Goal: Task Accomplishment & Management: Manage account settings

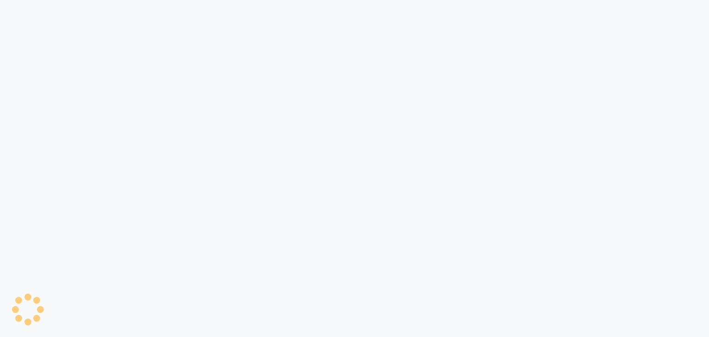
select select "service"
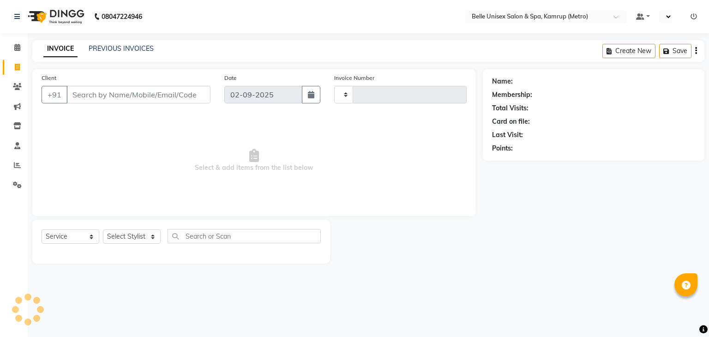
type input "1099"
select select "en"
select select "7291"
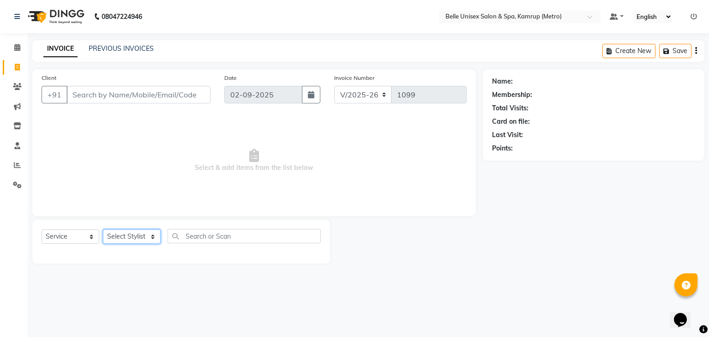
click at [152, 236] on select "Select Stylist ABBE Admin id [PERSON_NAME] ASEM COUNTER SALE [PERSON_NAME] [PER…" at bounding box center [132, 237] width 58 height 14
select select "76986"
click at [103, 230] on select "Select Stylist ABBE Admin id [PERSON_NAME] ASEM COUNTER SALE [PERSON_NAME] [PER…" at bounding box center [132, 237] width 58 height 14
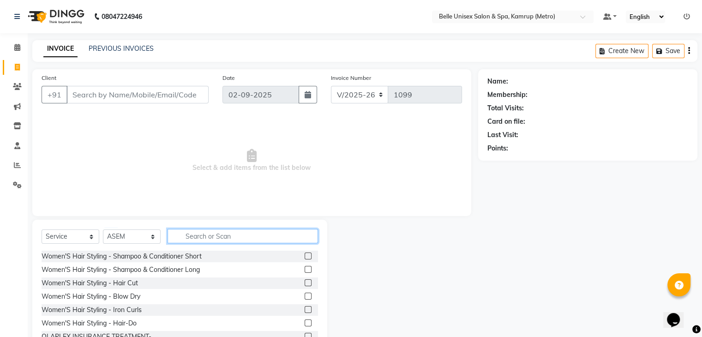
click at [203, 233] on input "text" at bounding box center [243, 236] width 151 height 14
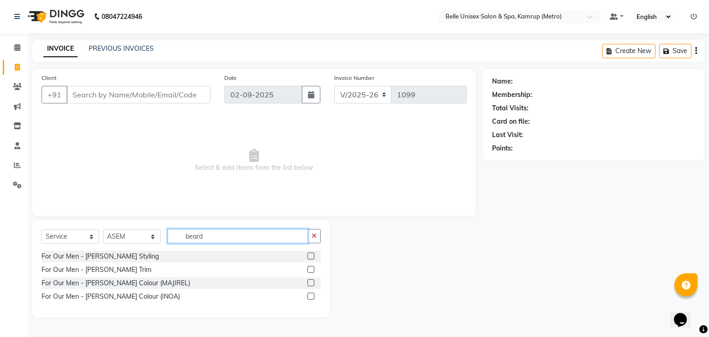
type input "beard"
click at [313, 268] on label at bounding box center [311, 269] width 7 height 7
click at [313, 268] on input "checkbox" at bounding box center [311, 270] width 6 height 6
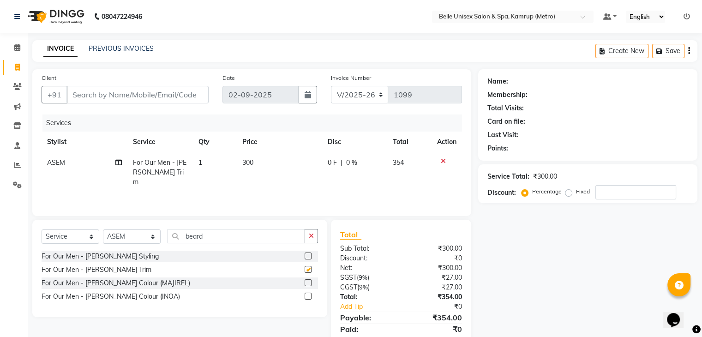
checkbox input "false"
click at [156, 236] on select "Select Stylist ABBE Admin id [PERSON_NAME] ASEM COUNTER SALE [PERSON_NAME] [PER…" at bounding box center [132, 237] width 58 height 14
select select "82274"
click at [103, 230] on select "Select Stylist ABBE Admin id [PERSON_NAME] ASEM COUNTER SALE [PERSON_NAME] [PER…" at bounding box center [132, 237] width 58 height 14
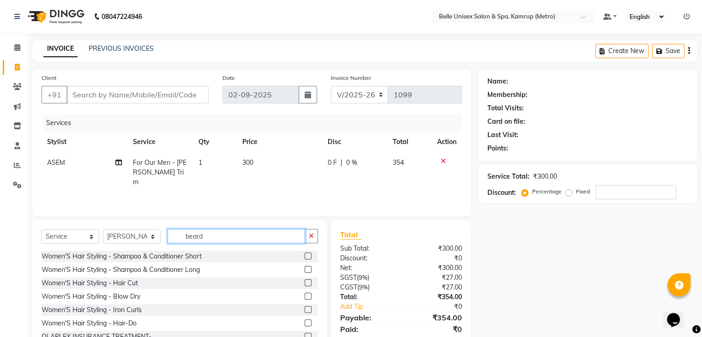
click at [214, 230] on input "beard" at bounding box center [237, 236] width 138 height 14
type input "b"
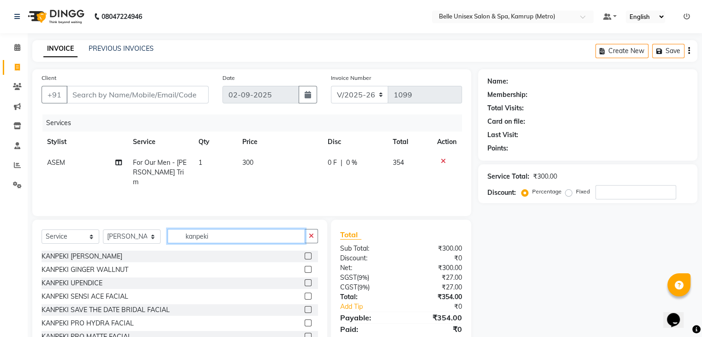
click at [235, 239] on input "kanpeki" at bounding box center [237, 236] width 138 height 14
type input "k"
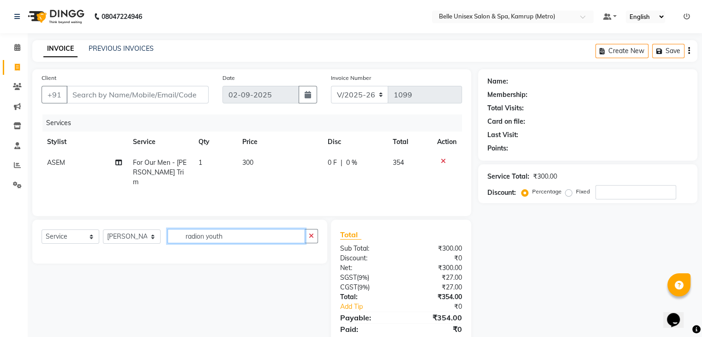
click at [237, 239] on input "radion youth" at bounding box center [237, 236] width 138 height 14
type input "r"
type input "R"
click at [236, 237] on input "BIOLUME" at bounding box center [237, 236] width 138 height 14
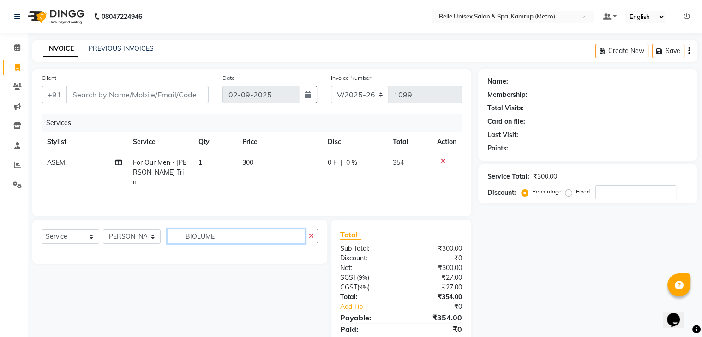
click at [232, 240] on input "BIOLUME" at bounding box center [237, 236] width 138 height 14
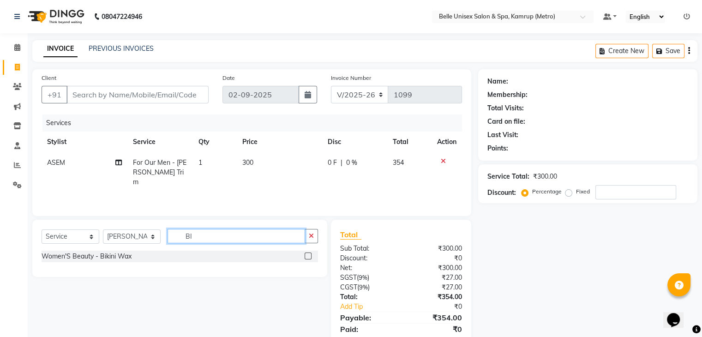
type input "B"
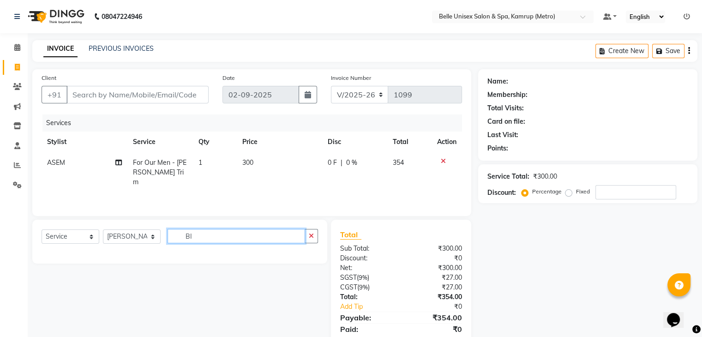
type input "B"
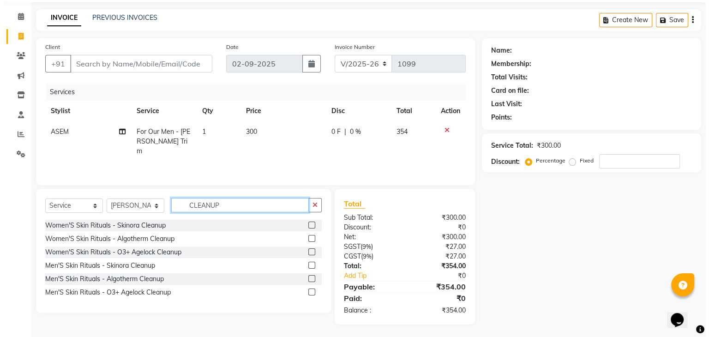
scroll to position [33, 0]
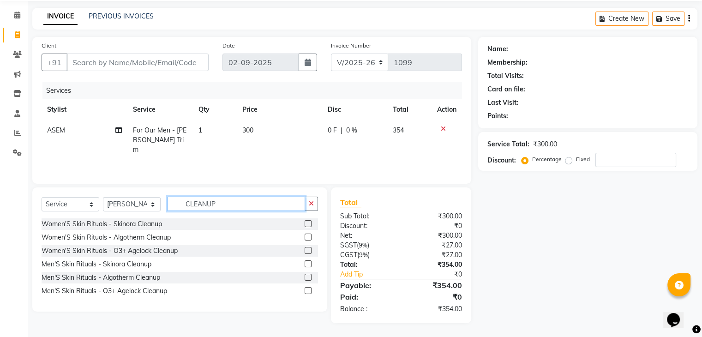
type input "CLEANUP"
click at [307, 262] on label at bounding box center [308, 263] width 7 height 7
click at [307, 262] on input "checkbox" at bounding box center [308, 264] width 6 height 6
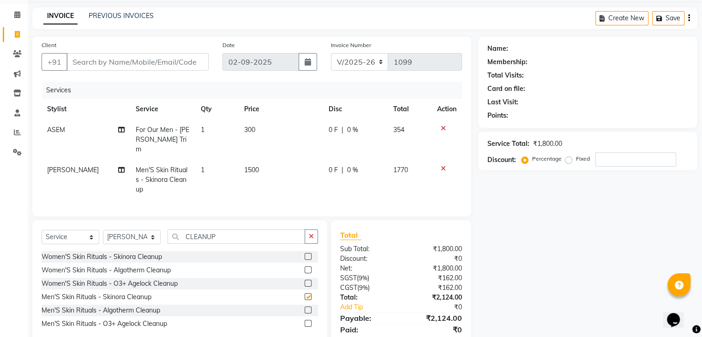
checkbox input "false"
click at [258, 163] on td "1500" at bounding box center [281, 180] width 85 height 40
select select "82274"
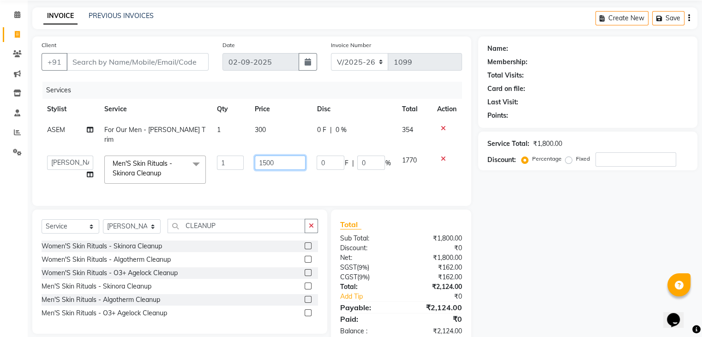
click at [280, 156] on input "1500" at bounding box center [280, 163] width 51 height 14
type input "1"
type input "1600"
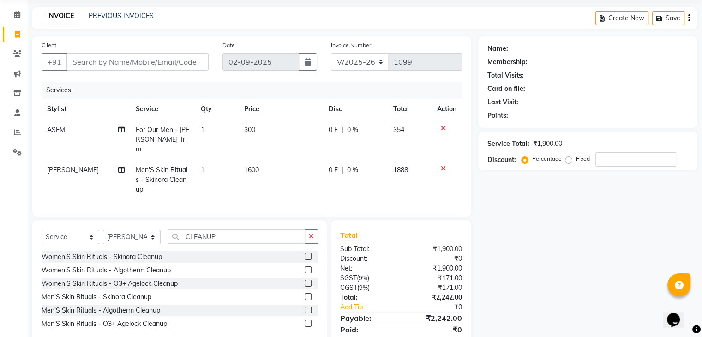
click at [295, 181] on div "Services Stylist Service Qty Price Disc Total Action ASEM For Our Men - [PERSON…" at bounding box center [252, 145] width 421 height 126
click at [131, 60] on input "Client" at bounding box center [138, 62] width 142 height 18
type input "9"
type input "0"
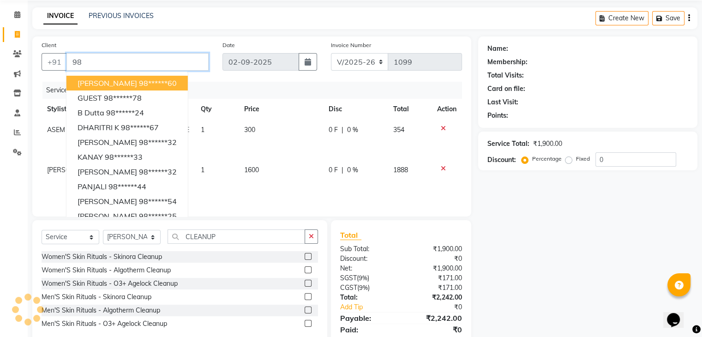
type input "9"
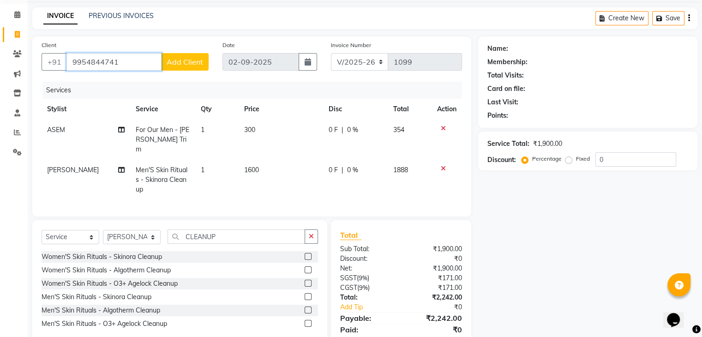
type input "9954844741"
click at [194, 61] on span "Add Client" at bounding box center [185, 61] width 36 height 9
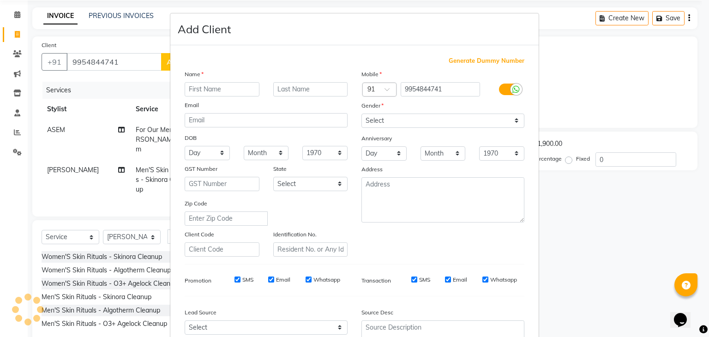
click at [231, 88] on input "text" at bounding box center [222, 89] width 75 height 14
type input "[PERSON_NAME]"
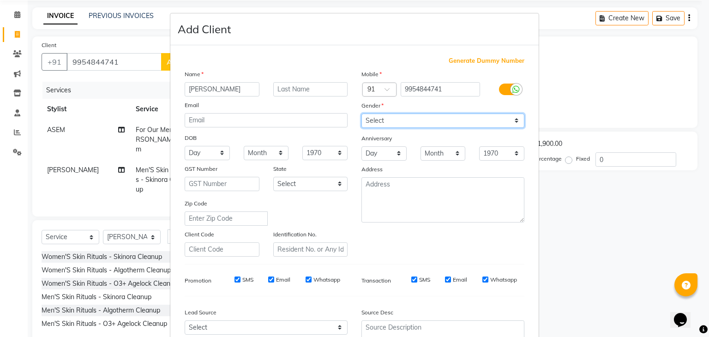
drag, startPoint x: 516, startPoint y: 124, endPoint x: 384, endPoint y: 145, distance: 133.6
click at [384, 145] on div "Mobile Country Code × 91 9954844741 Gender Select [DEMOGRAPHIC_DATA] [DEMOGRAPH…" at bounding box center [443, 163] width 177 height 188
select select "[DEMOGRAPHIC_DATA]"
click at [362, 114] on select "Select [DEMOGRAPHIC_DATA] [DEMOGRAPHIC_DATA] Other Prefer Not To Say" at bounding box center [443, 121] width 163 height 14
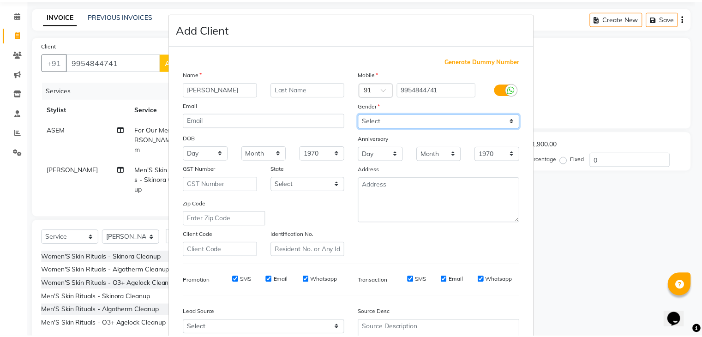
scroll to position [94, 0]
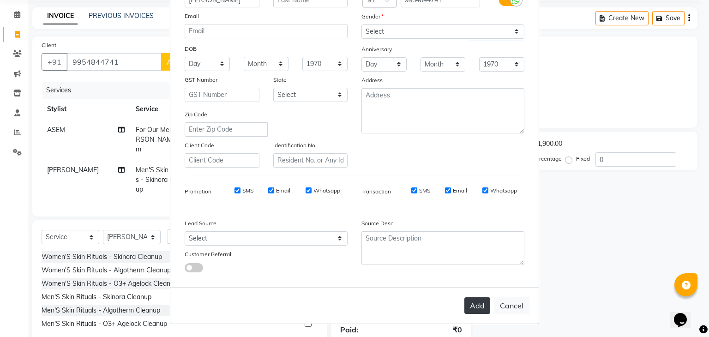
click at [482, 307] on button "Add" at bounding box center [478, 305] width 26 height 17
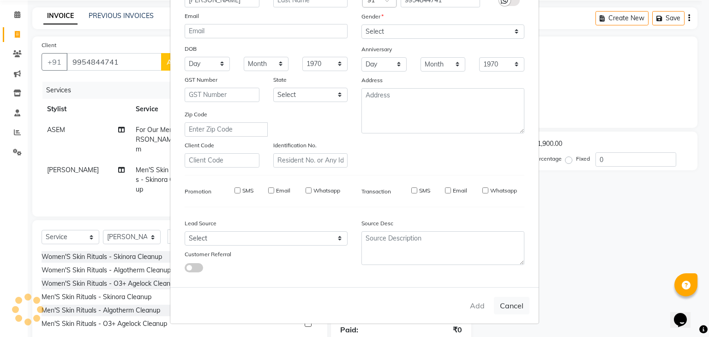
type input "99******41"
select select
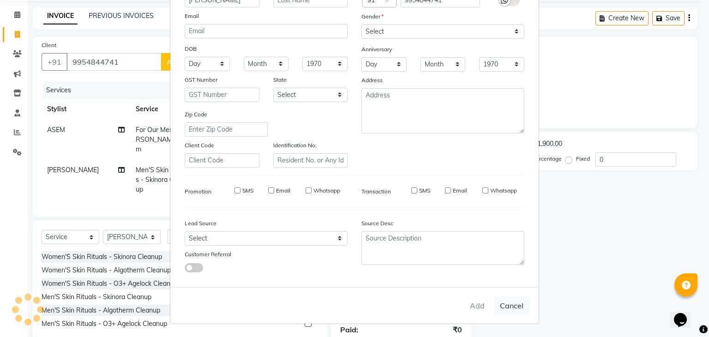
select select
checkbox input "false"
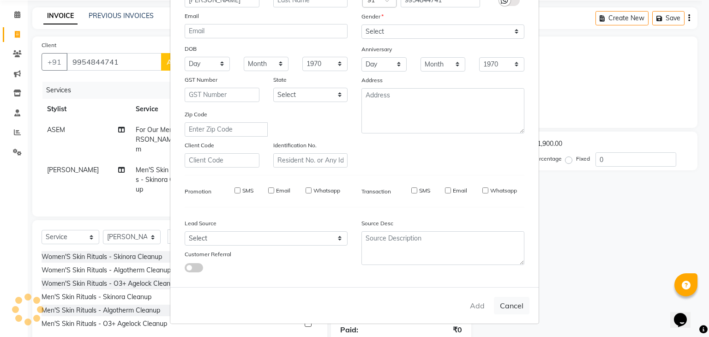
checkbox input "false"
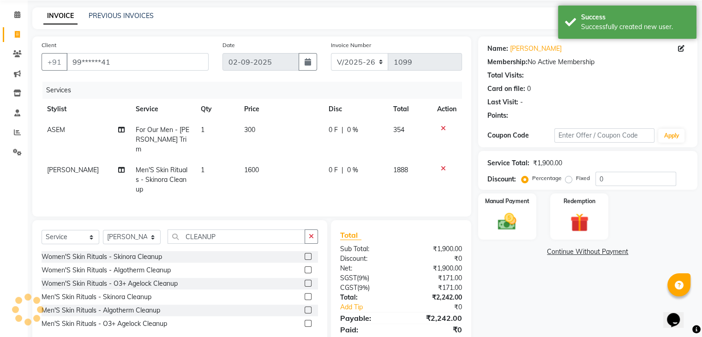
scroll to position [63, 0]
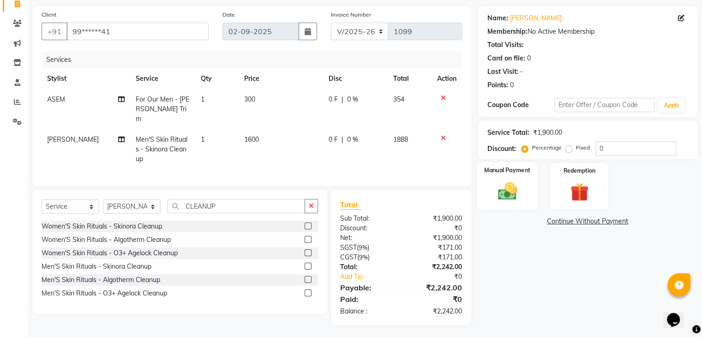
click at [518, 186] on img at bounding box center [507, 192] width 31 height 22
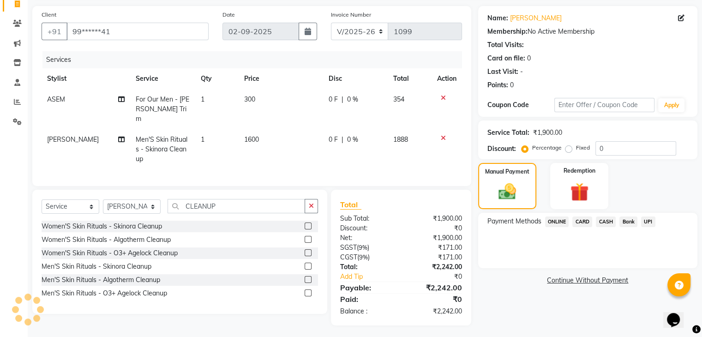
click at [553, 222] on span "ONLINE" at bounding box center [557, 222] width 24 height 11
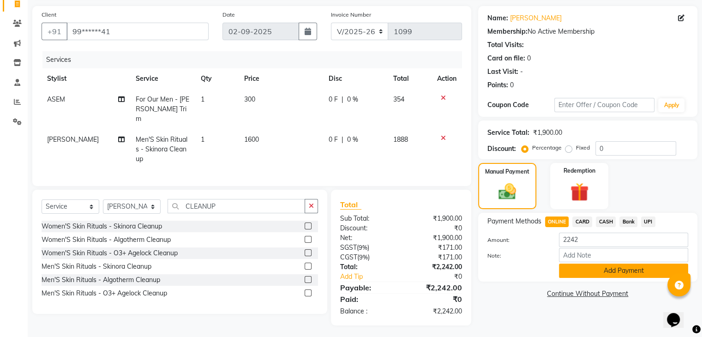
click at [617, 272] on button "Add Payment" at bounding box center [623, 271] width 129 height 14
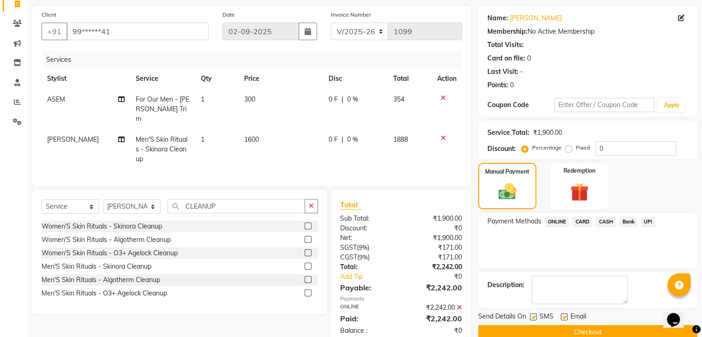
scroll to position [83, 0]
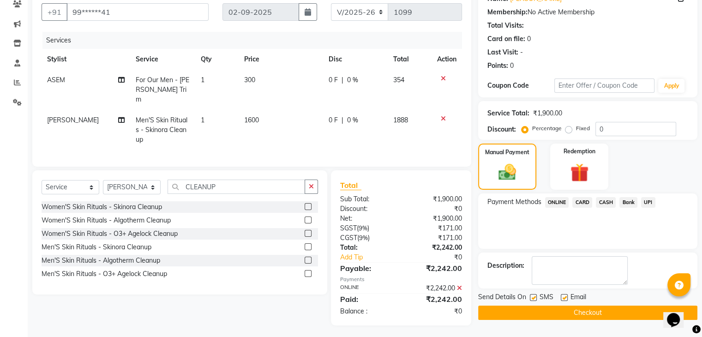
click at [610, 307] on button "Checkout" at bounding box center [587, 313] width 219 height 14
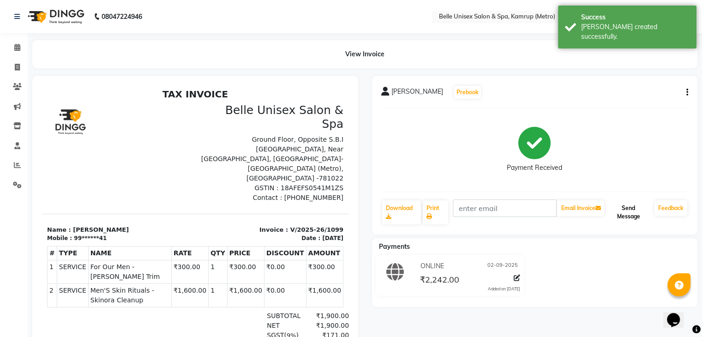
click at [621, 218] on button "Send Message" at bounding box center [628, 212] width 45 height 24
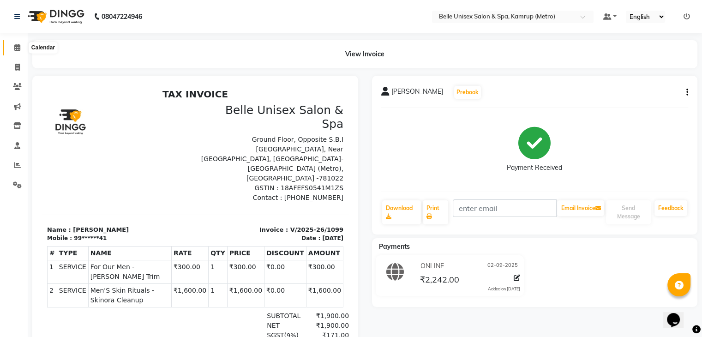
click at [15, 44] on icon at bounding box center [17, 47] width 6 height 7
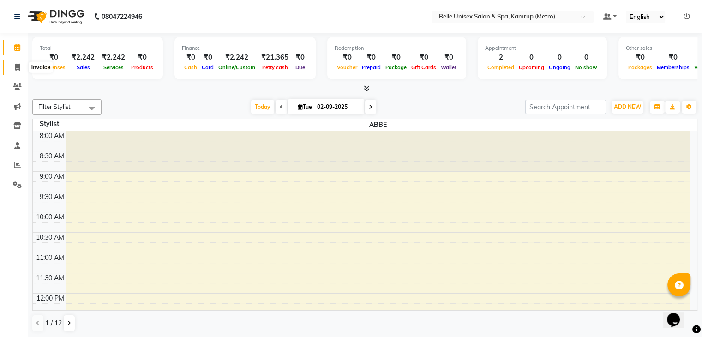
click at [19, 62] on span at bounding box center [17, 67] width 16 height 11
select select "service"
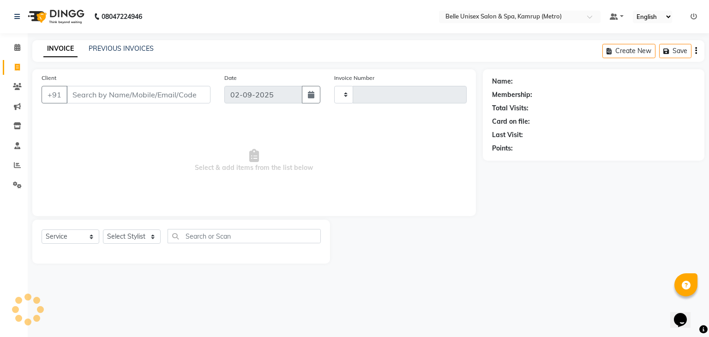
type input "1100"
select select "7291"
click at [88, 88] on input "Client" at bounding box center [139, 95] width 144 height 18
click at [135, 231] on select "Select Stylist ABBE Admin id [PERSON_NAME] ASEM COUNTER SALE [PERSON_NAME] [PER…" at bounding box center [132, 237] width 58 height 14
select select "88545"
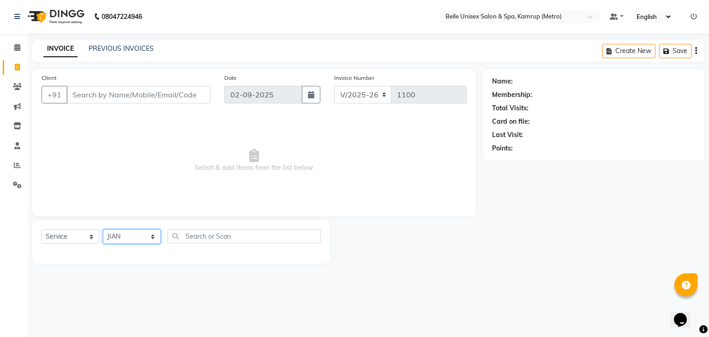
click at [103, 230] on select "Select Stylist ABBE Admin id [PERSON_NAME] ASEM COUNTER SALE [PERSON_NAME] [PER…" at bounding box center [132, 237] width 58 height 14
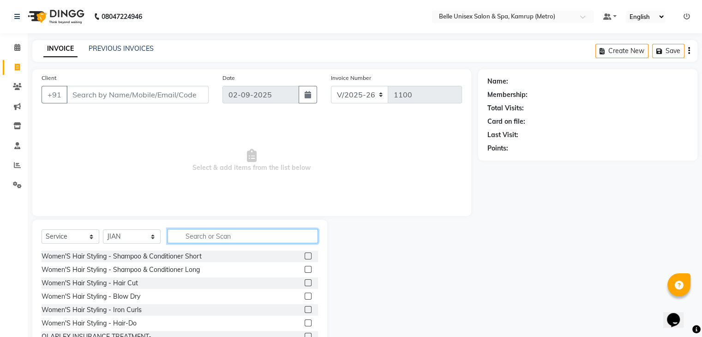
click at [201, 242] on input "text" at bounding box center [243, 236] width 151 height 14
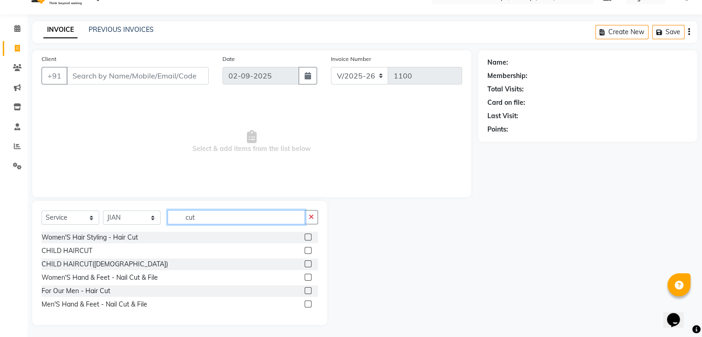
scroll to position [21, 0]
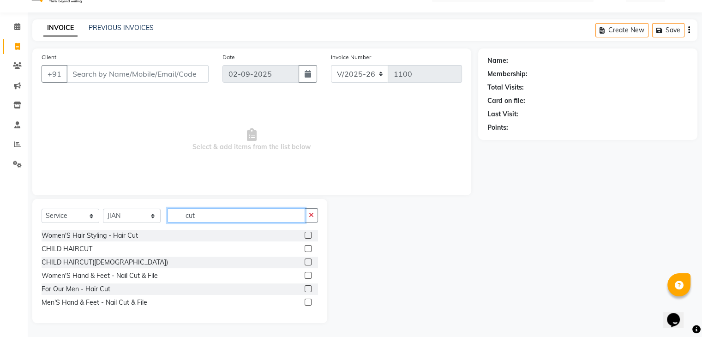
type input "cut"
click at [309, 285] on label at bounding box center [308, 288] width 7 height 7
click at [309, 286] on input "checkbox" at bounding box center [308, 289] width 6 height 6
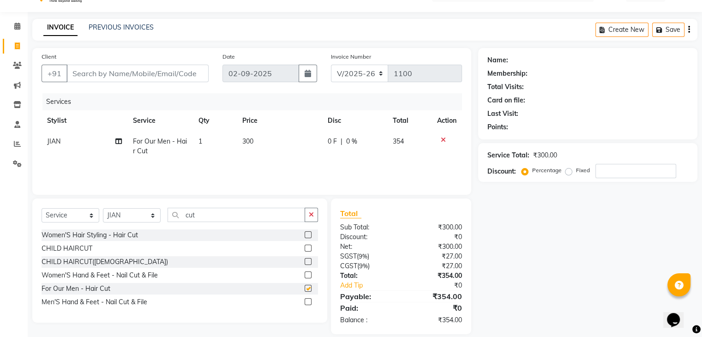
checkbox input "false"
click at [201, 209] on input "cut" at bounding box center [237, 215] width 138 height 14
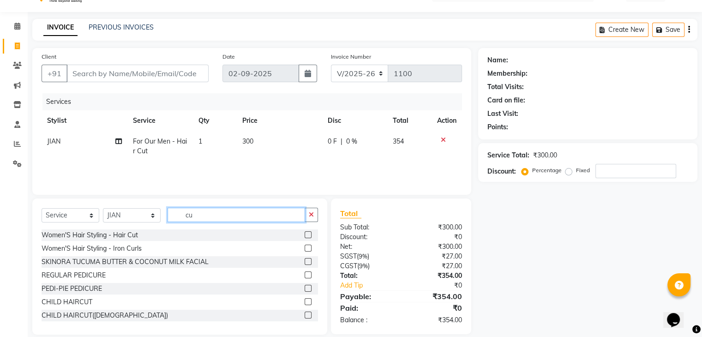
type input "c"
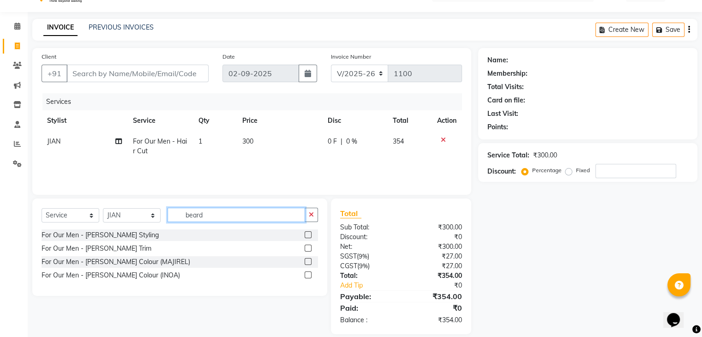
type input "beard"
click at [307, 245] on label at bounding box center [308, 248] width 7 height 7
click at [307, 246] on input "checkbox" at bounding box center [308, 249] width 6 height 6
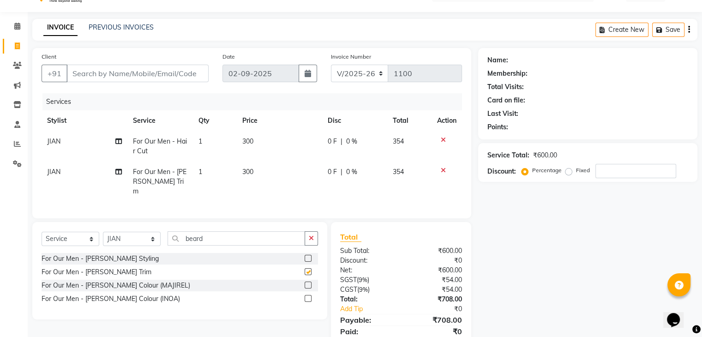
checkbox input "false"
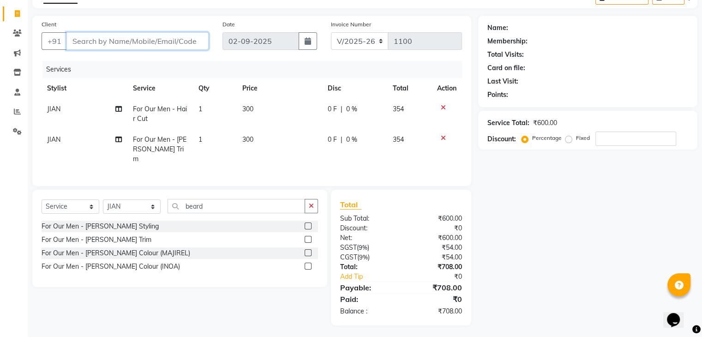
click at [150, 39] on input "Client" at bounding box center [138, 41] width 142 height 18
type input "7"
type input "0"
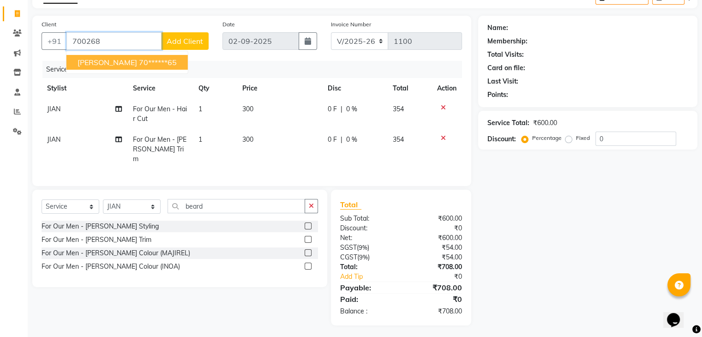
click at [139, 61] on ngb-highlight "70******65" at bounding box center [158, 62] width 38 height 9
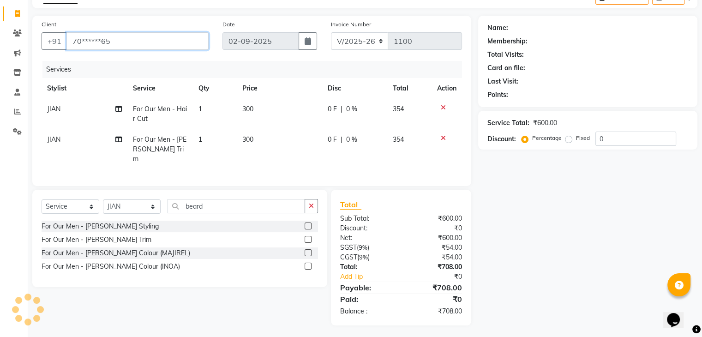
type input "70******65"
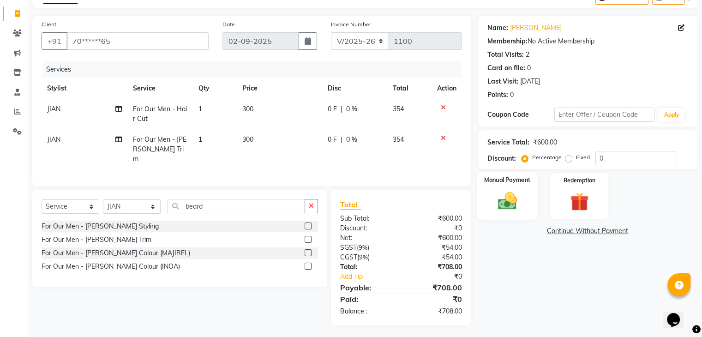
click at [502, 194] on img at bounding box center [507, 201] width 31 height 22
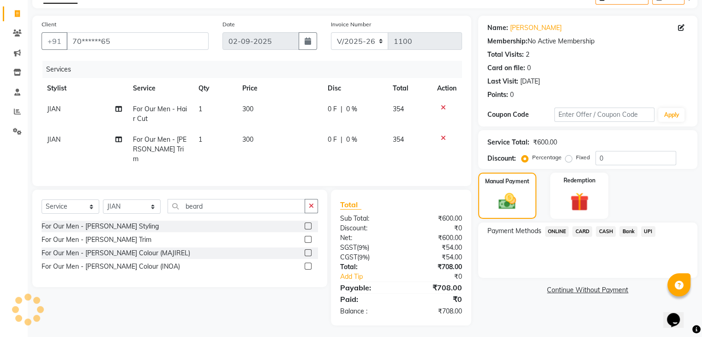
click at [556, 228] on span "ONLINE" at bounding box center [557, 231] width 24 height 11
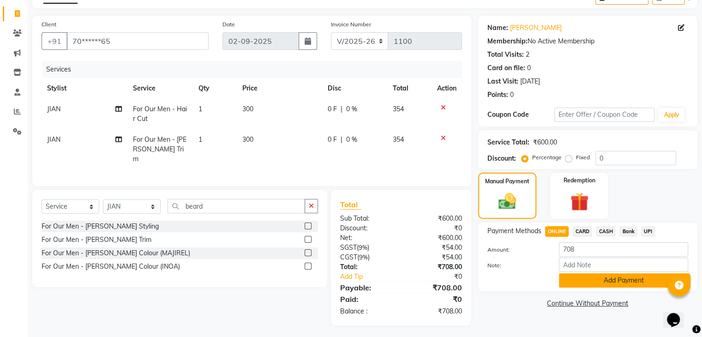
click at [582, 279] on button "Add Payment" at bounding box center [623, 280] width 129 height 14
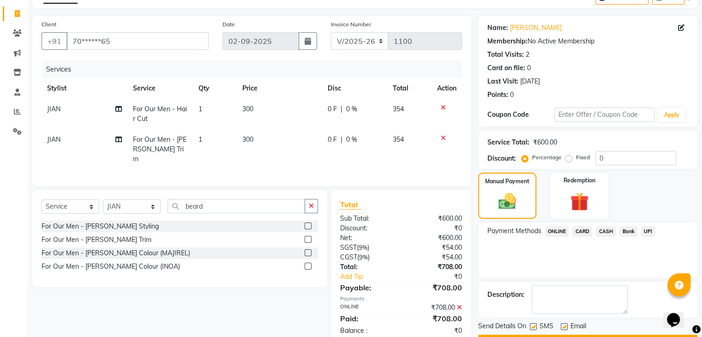
scroll to position [79, 0]
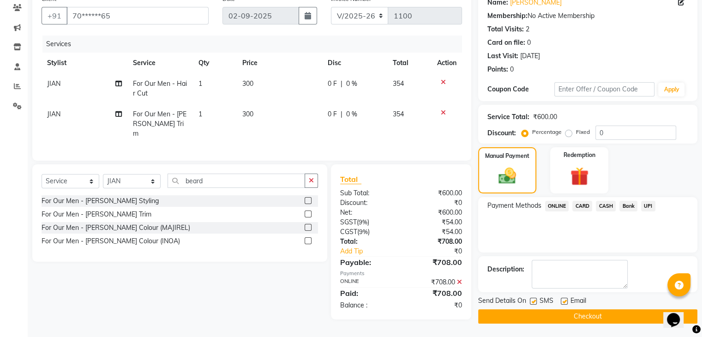
click at [577, 311] on button "Checkout" at bounding box center [587, 316] width 219 height 14
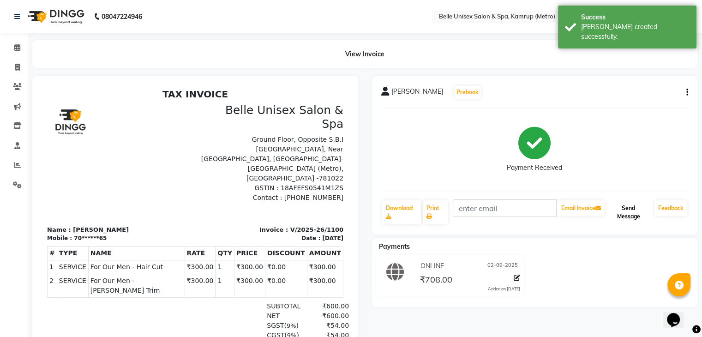
click at [623, 214] on button "Send Message" at bounding box center [628, 212] width 45 height 24
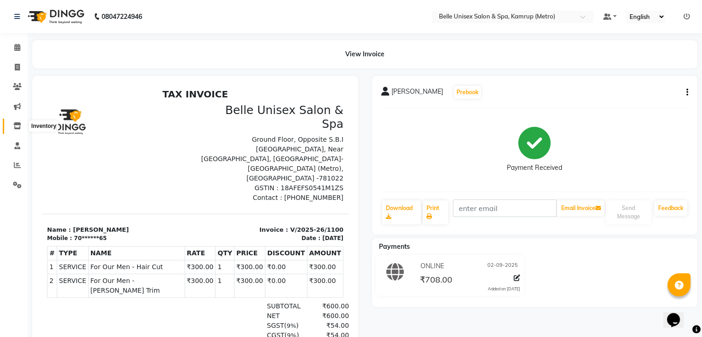
click at [13, 127] on icon at bounding box center [17, 125] width 8 height 7
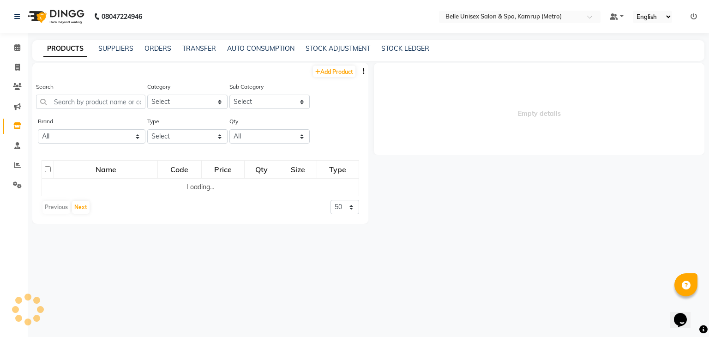
select select
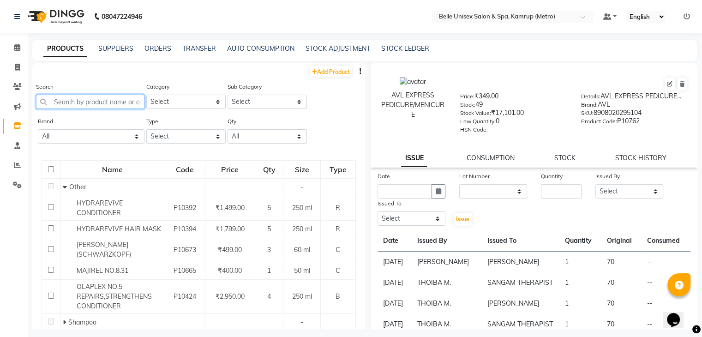
click at [104, 103] on input "text" at bounding box center [90, 102] width 109 height 14
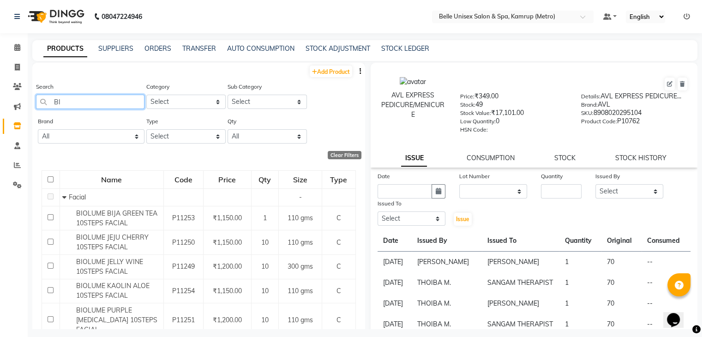
type input "B"
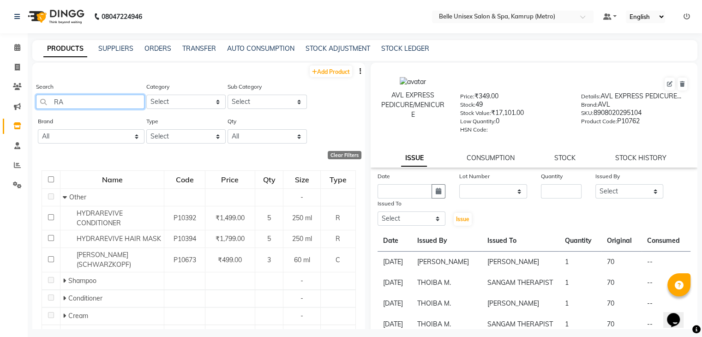
type input "R"
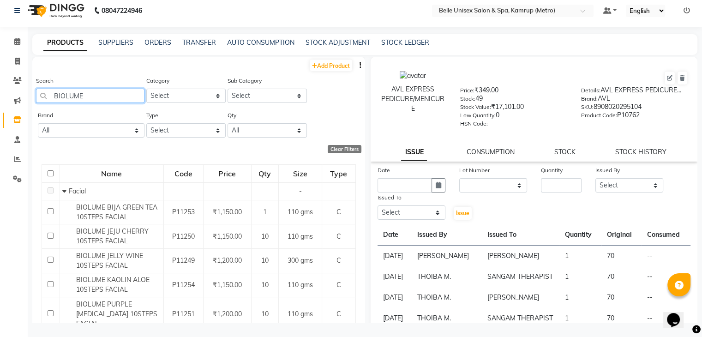
click at [106, 94] on input "BIOLUME" at bounding box center [90, 96] width 109 height 14
type input "B"
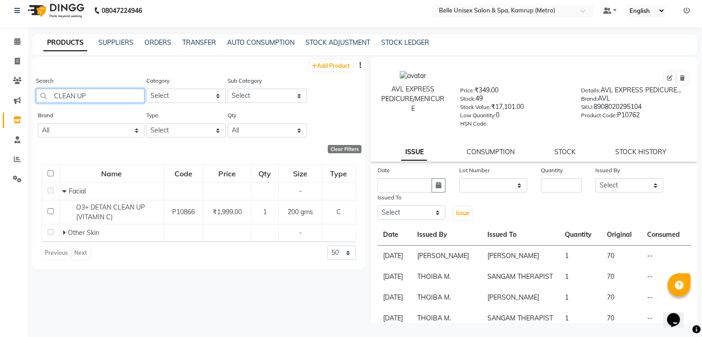
click at [98, 95] on input "CLEAN UP" at bounding box center [90, 96] width 109 height 14
type input "C"
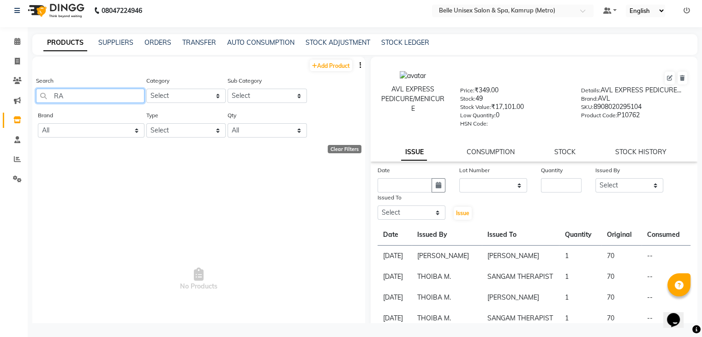
type input "R"
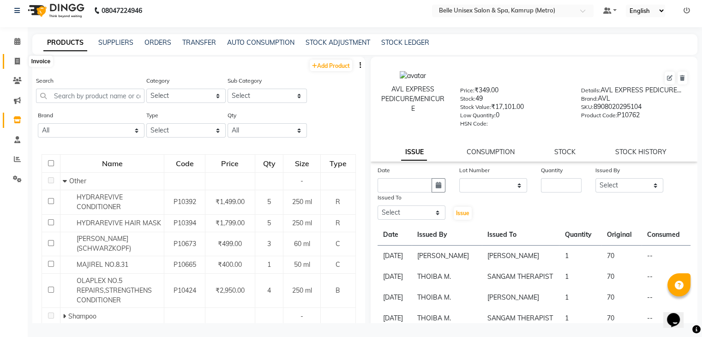
click at [17, 60] on icon at bounding box center [17, 61] width 5 height 7
select select "service"
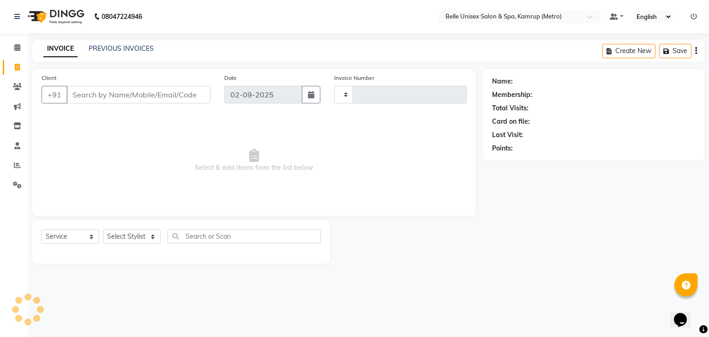
type input "1101"
select select "7291"
click at [20, 49] on span at bounding box center [17, 47] width 16 height 11
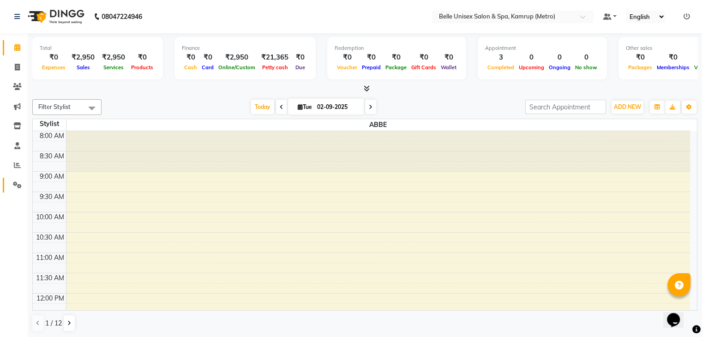
click at [16, 190] on link "Settings" at bounding box center [14, 185] width 22 height 15
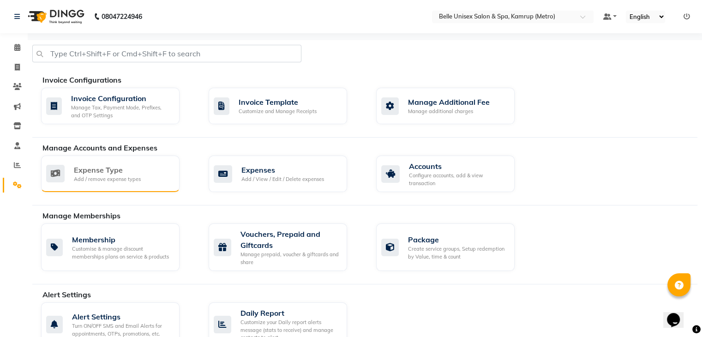
click at [151, 173] on div "Expense Type Add / remove expense types" at bounding box center [109, 173] width 126 height 19
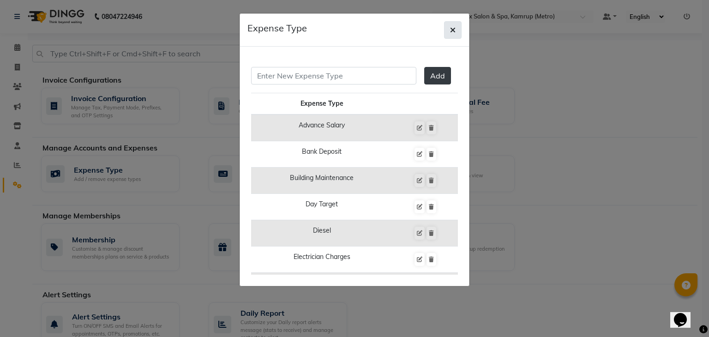
click at [458, 24] on button "button" at bounding box center [453, 30] width 18 height 18
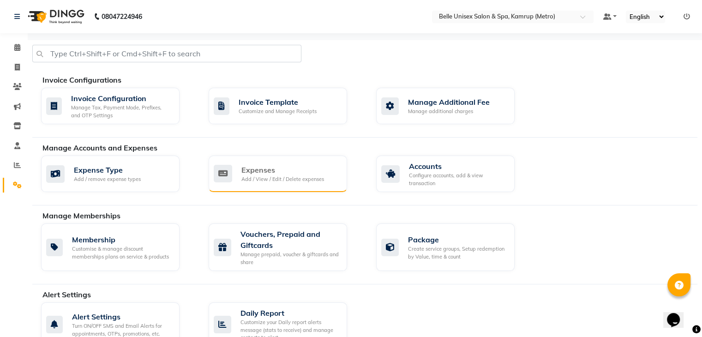
click at [282, 180] on div "Add / View / Edit / Delete expenses" at bounding box center [283, 180] width 83 height 8
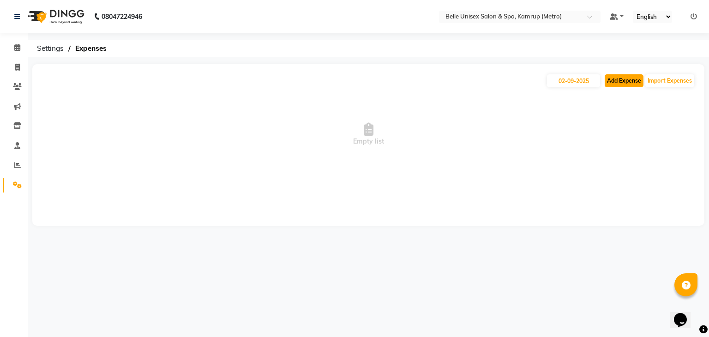
click at [621, 81] on button "Add Expense" at bounding box center [624, 80] width 39 height 13
select select "1"
select select "6378"
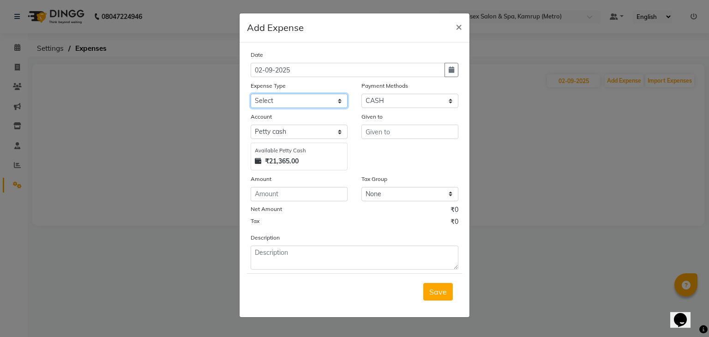
click at [339, 104] on select "Select advance salary BANK DEPOSIT building maintenance Day target DIESEL elect…" at bounding box center [299, 101] width 97 height 14
select select "18633"
click at [251, 95] on select "Select advance salary BANK DEPOSIT building maintenance Day target DIESEL elect…" at bounding box center [299, 101] width 97 height 14
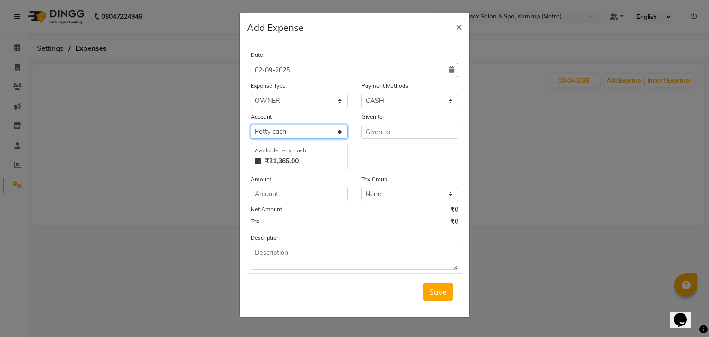
click at [331, 135] on select "Select [PERSON_NAME] cash Default account" at bounding box center [299, 132] width 97 height 14
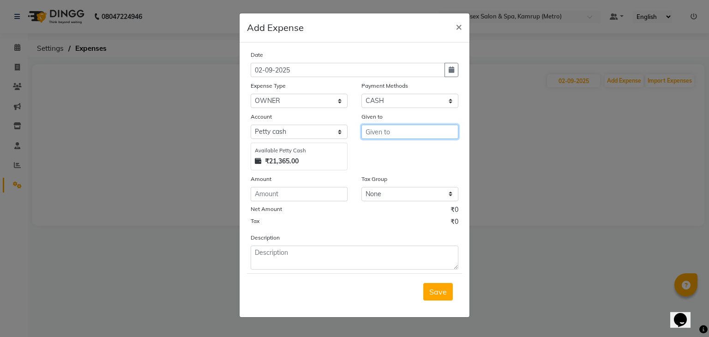
click at [418, 137] on input "text" at bounding box center [410, 132] width 97 height 14
click at [396, 137] on input "text" at bounding box center [410, 132] width 97 height 14
click at [405, 131] on input "OWNER" at bounding box center [410, 132] width 97 height 14
type input "OWNER"
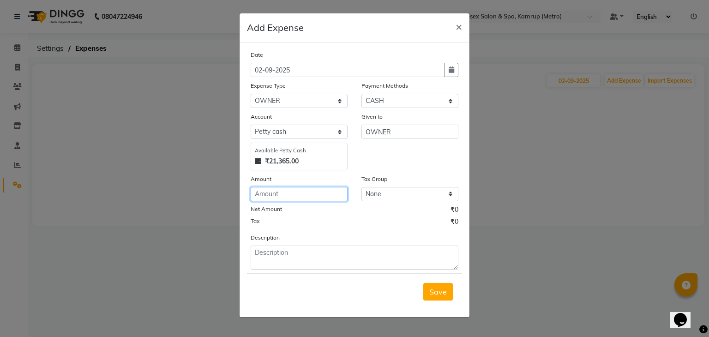
click at [294, 200] on input "number" at bounding box center [299, 194] width 97 height 14
type input "210"
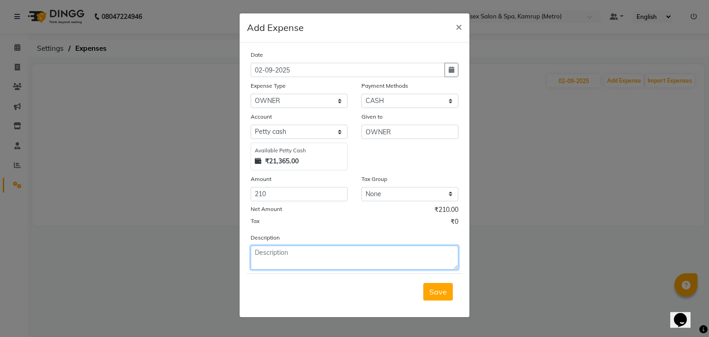
click at [291, 260] on textarea at bounding box center [355, 258] width 208 height 24
type textarea "ORDER AN AMOUNT OF 210 BY THE OWNER"
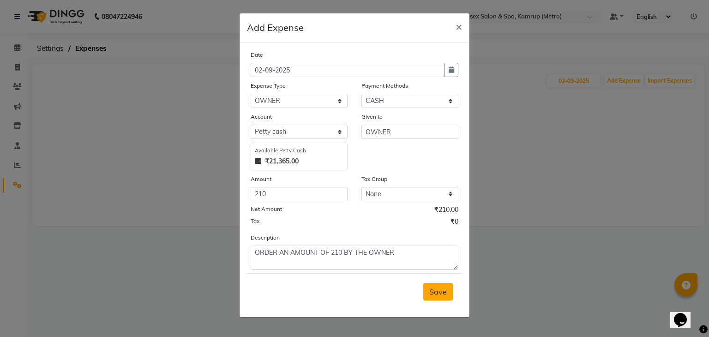
click at [438, 290] on span "Save" at bounding box center [439, 291] width 18 height 9
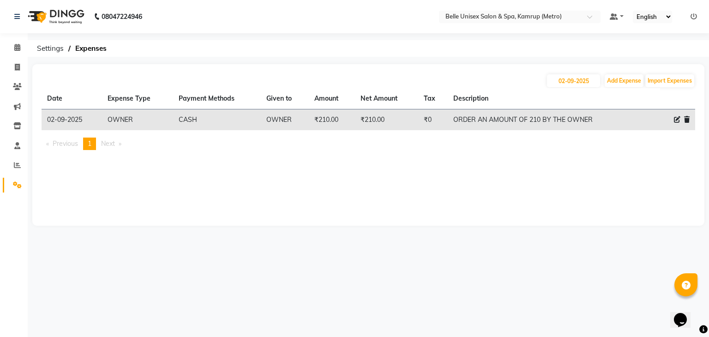
click at [62, 143] on span "Previous page" at bounding box center [65, 143] width 25 height 8
click at [47, 143] on li "Previous page" at bounding box center [62, 144] width 41 height 12
click at [582, 81] on input "02-09-2025" at bounding box center [573, 80] width 53 height 13
select select "9"
select select "2025"
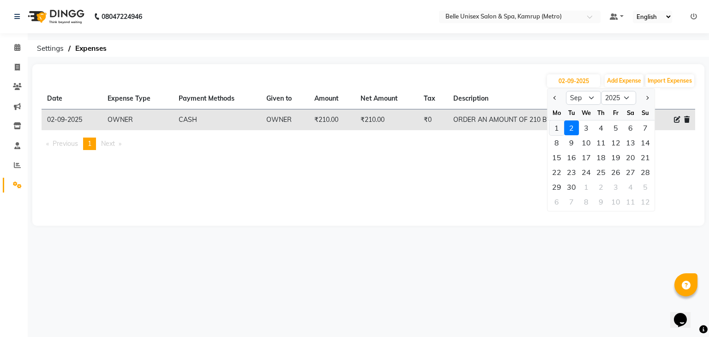
click at [555, 127] on div "1" at bounding box center [557, 128] width 15 height 15
type input "[DATE]"
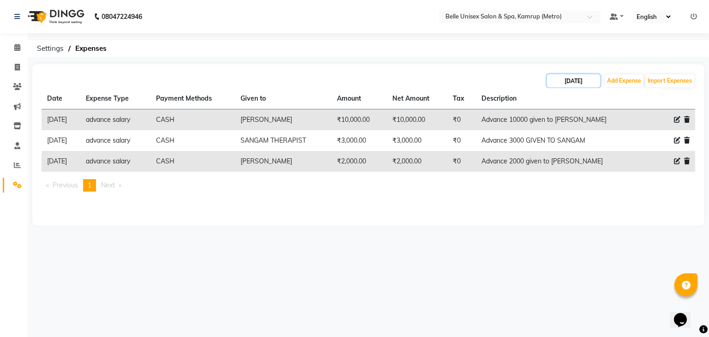
click at [563, 80] on input "[DATE]" at bounding box center [573, 80] width 53 height 13
select select "9"
select select "2025"
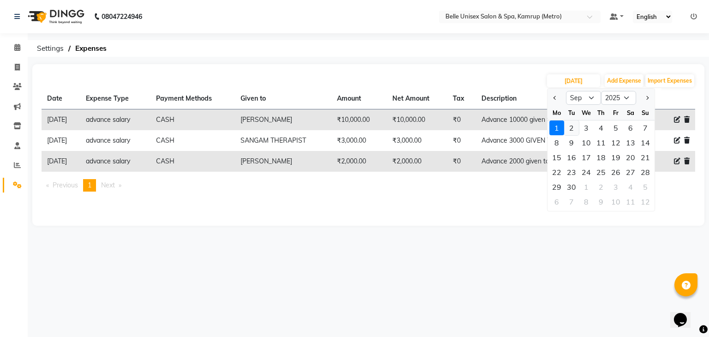
click at [571, 125] on div "2" at bounding box center [571, 128] width 15 height 15
type input "02-09-2025"
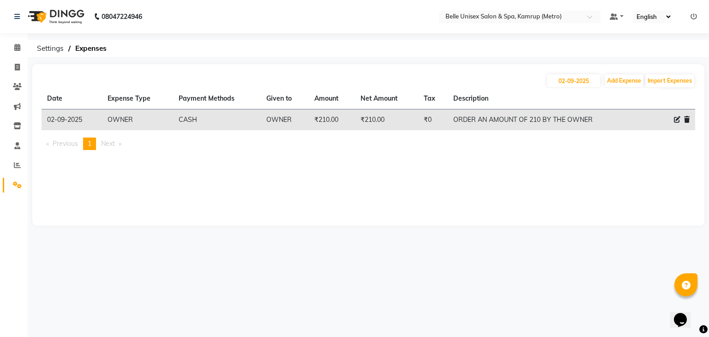
click at [422, 192] on div "[DATE] Add Expense Import Expenses Date Expense Type Payment Methods Given to A…" at bounding box center [368, 145] width 672 height 162
click at [14, 61] on link "Invoice" at bounding box center [14, 67] width 22 height 15
select select "service"
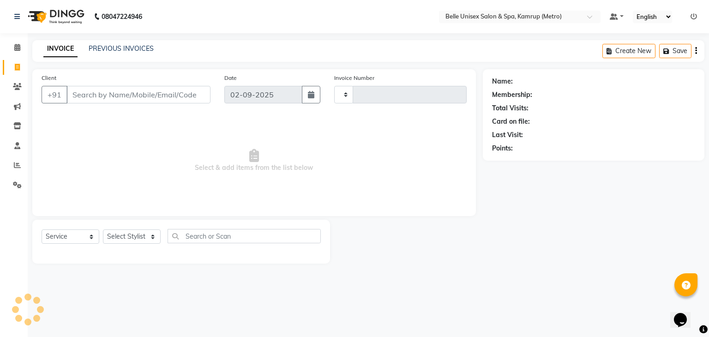
type input "1101"
select select "7291"
click at [159, 235] on select "Select Stylist ABBE Admin id [PERSON_NAME] ASEM COUNTER SALE [PERSON_NAME] [PER…" at bounding box center [132, 237] width 58 height 14
select select "76986"
click at [103, 230] on select "Select Stylist ABBE Admin id [PERSON_NAME] ASEM COUNTER SALE [PERSON_NAME] [PER…" at bounding box center [132, 237] width 58 height 14
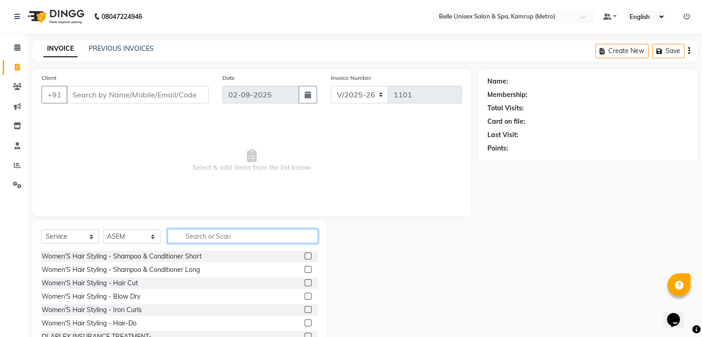
click at [224, 235] on input "text" at bounding box center [243, 236] width 151 height 14
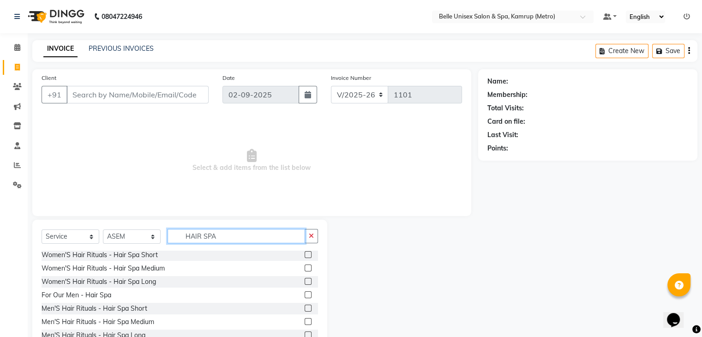
type input "HAIR SPA"
click at [305, 267] on label at bounding box center [308, 268] width 7 height 7
click at [305, 267] on input "checkbox" at bounding box center [308, 269] width 6 height 6
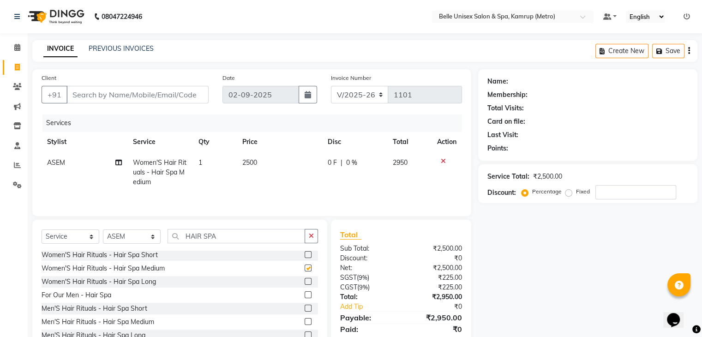
checkbox input "false"
click at [154, 91] on input "Client" at bounding box center [138, 95] width 142 height 18
type input "8"
type input "0"
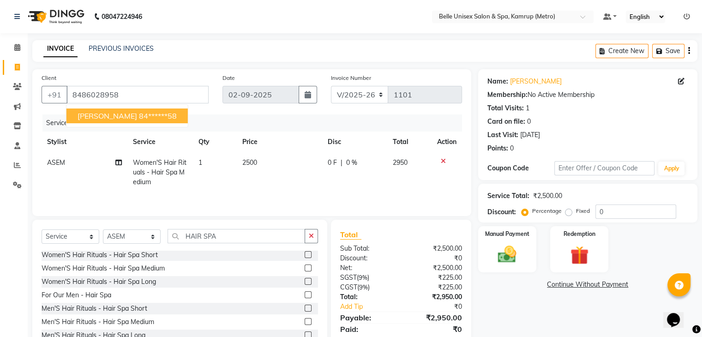
click at [144, 118] on button "[PERSON_NAME] 84******58" at bounding box center [127, 116] width 121 height 15
type input "84******58"
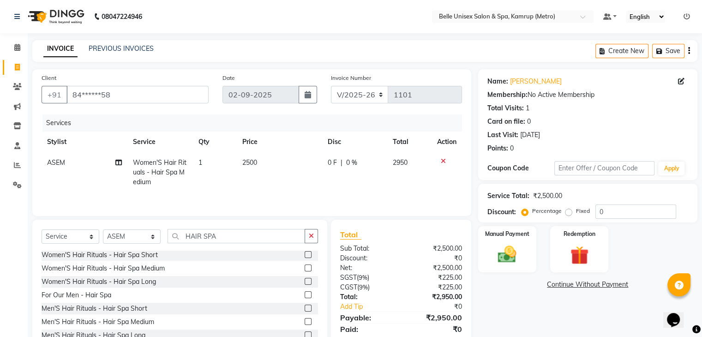
scroll to position [33, 0]
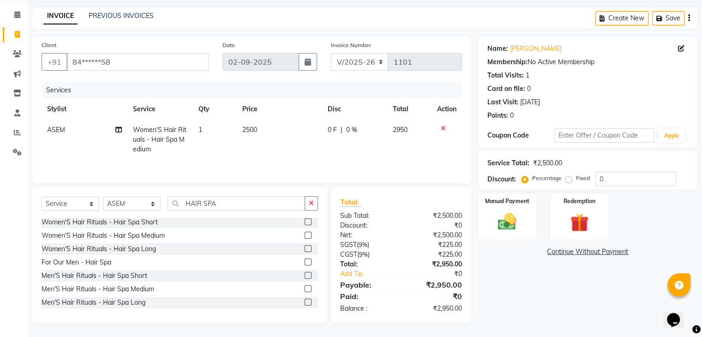
click at [441, 127] on icon at bounding box center [443, 128] width 5 height 6
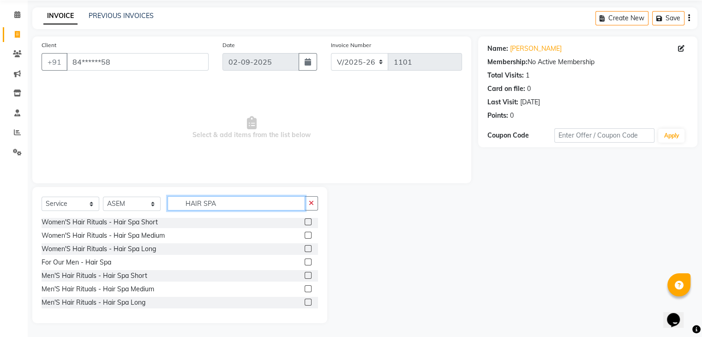
click at [243, 204] on input "HAIR SPA" at bounding box center [237, 203] width 138 height 14
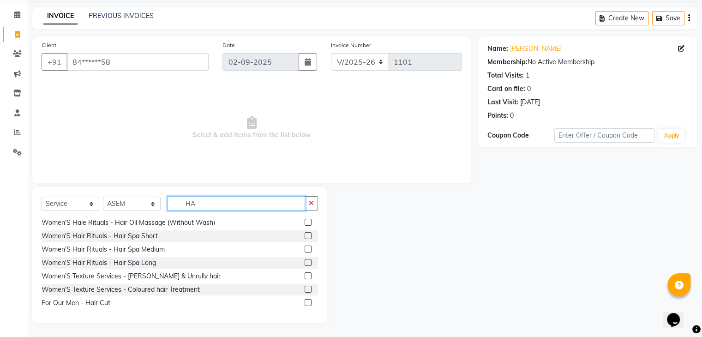
scroll to position [376, 0]
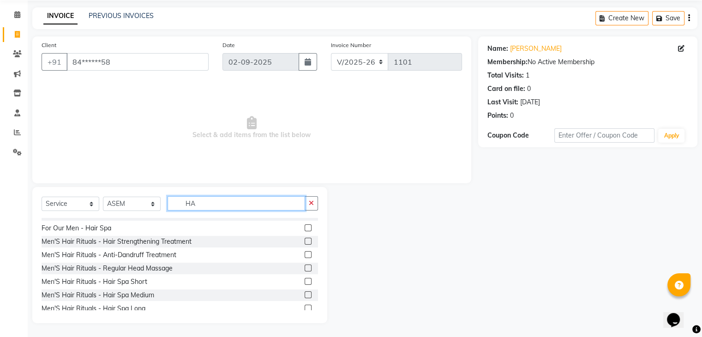
type input "H"
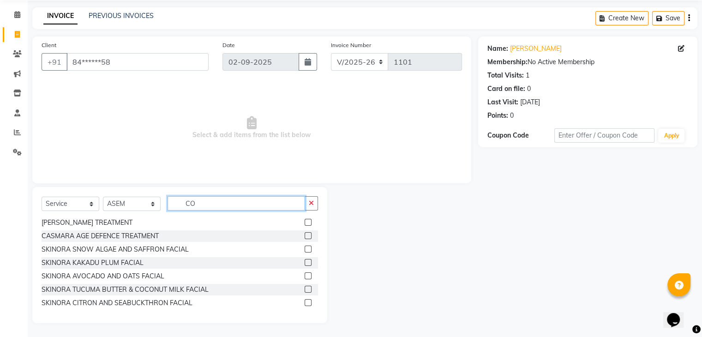
scroll to position [0, 0]
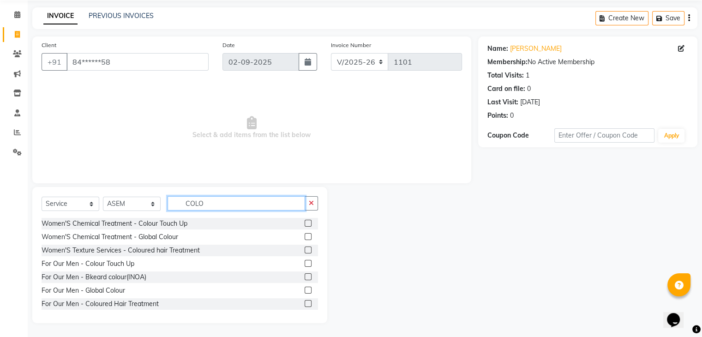
type input "COLO"
click at [305, 250] on label at bounding box center [308, 250] width 7 height 7
click at [305, 250] on input "checkbox" at bounding box center [308, 251] width 6 height 6
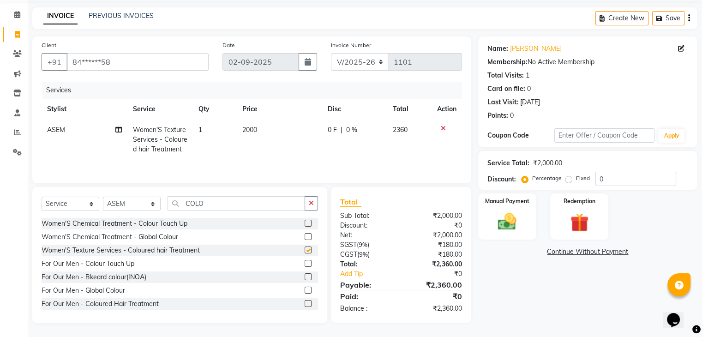
checkbox input "false"
click at [510, 222] on img at bounding box center [507, 222] width 31 height 22
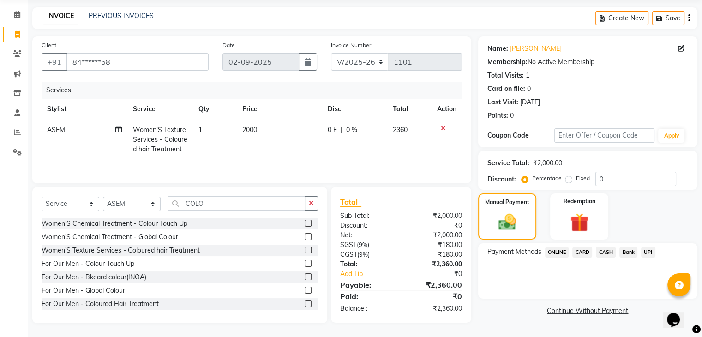
click at [607, 254] on span "CASH" at bounding box center [606, 252] width 20 height 11
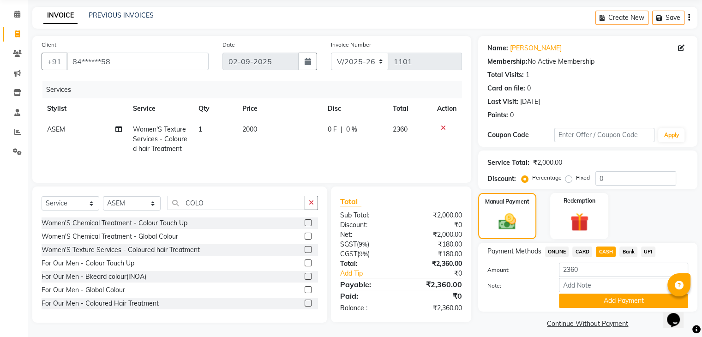
scroll to position [41, 0]
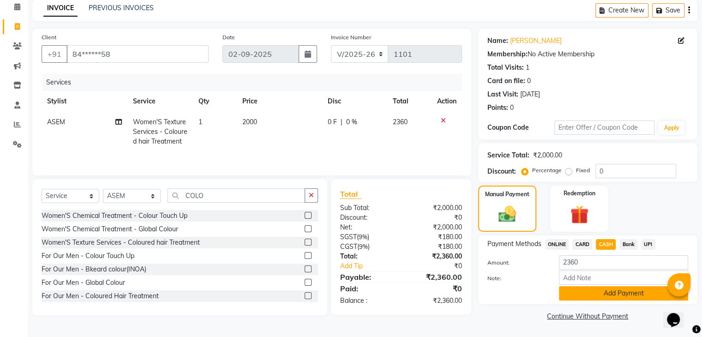
click at [612, 296] on button "Add Payment" at bounding box center [623, 293] width 129 height 14
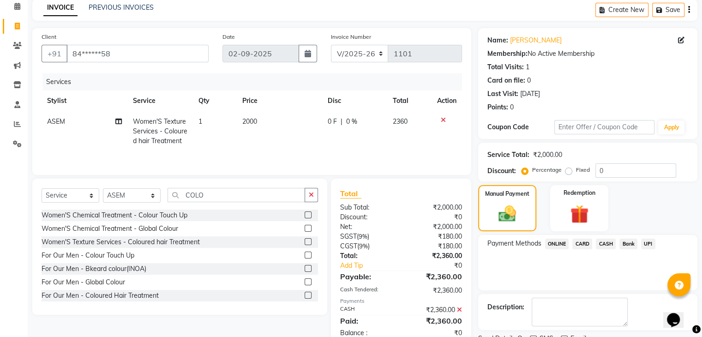
scroll to position [79, 0]
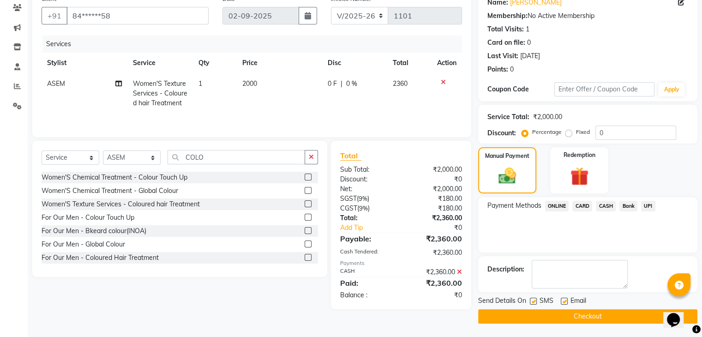
click at [608, 311] on button "Checkout" at bounding box center [587, 316] width 219 height 14
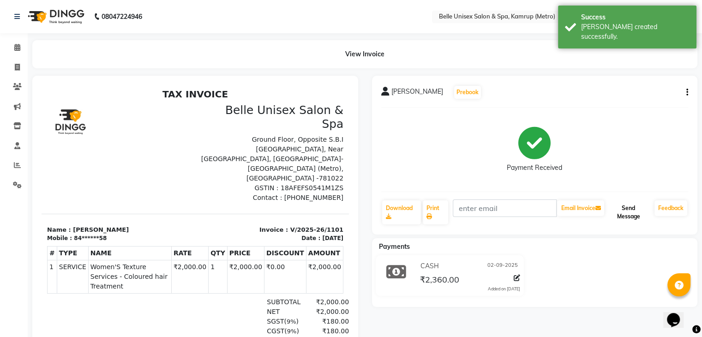
click at [638, 218] on button "Send Message" at bounding box center [628, 212] width 45 height 24
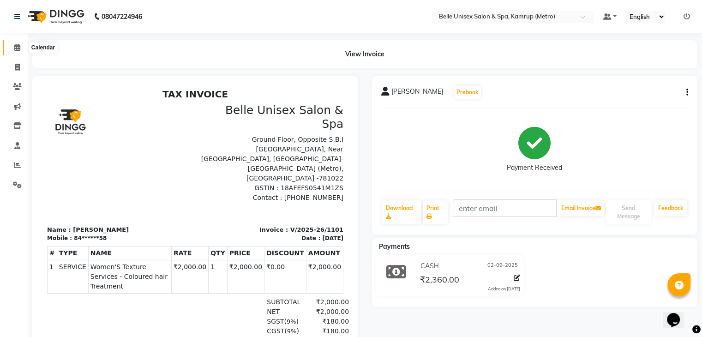
click at [16, 48] on icon at bounding box center [17, 47] width 6 height 7
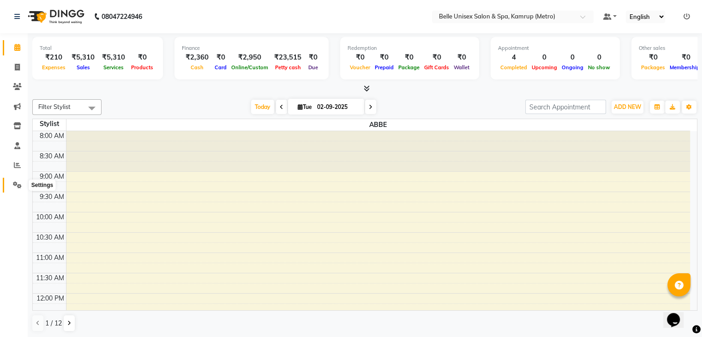
click at [18, 187] on icon at bounding box center [17, 185] width 9 height 7
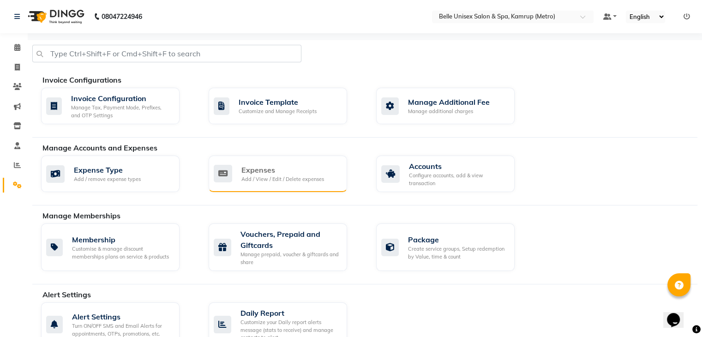
click at [275, 176] on div "Add / View / Edit / Delete expenses" at bounding box center [283, 180] width 83 height 8
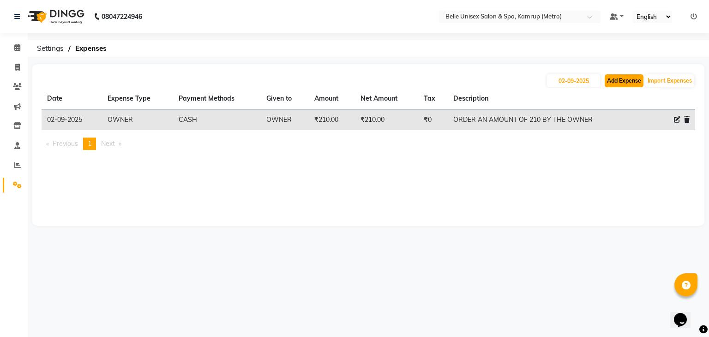
click at [636, 79] on button "Add Expense" at bounding box center [624, 80] width 39 height 13
select select "1"
select select "6378"
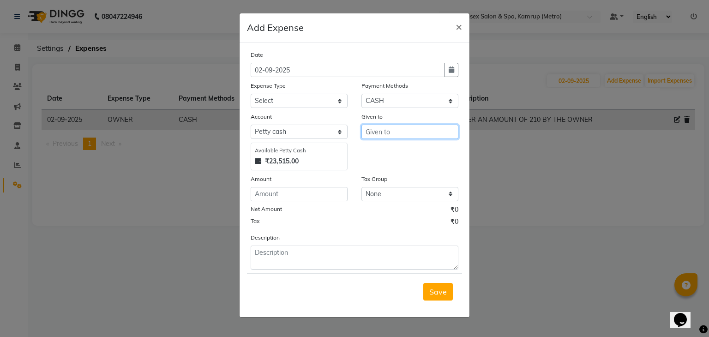
click at [393, 132] on input "text" at bounding box center [410, 132] width 97 height 14
click at [403, 155] on button "IM LE AO" at bounding box center [398, 152] width 73 height 15
type input "[PERSON_NAME]"
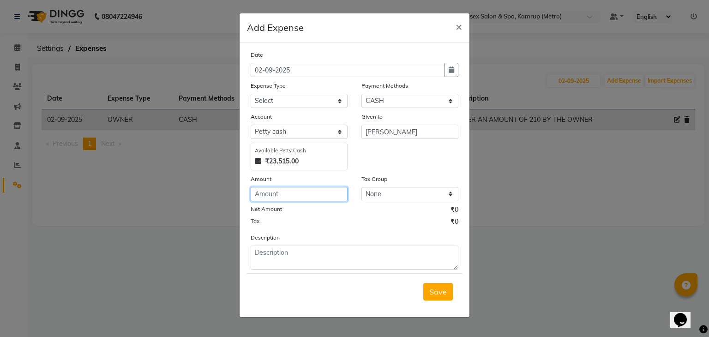
click at [321, 200] on input "number" at bounding box center [299, 194] width 97 height 14
type input "1000"
click at [345, 223] on div "Tax ₹0" at bounding box center [355, 223] width 208 height 12
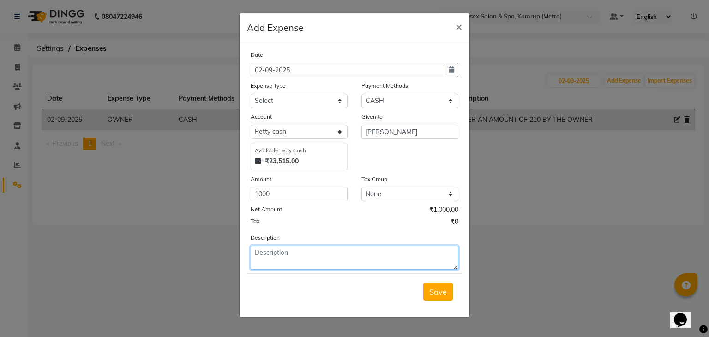
click at [317, 266] on textarea at bounding box center [355, 258] width 208 height 24
click at [263, 254] on textarea "AN AMOUNT OF 1000 GIVEN TO IMLI FROM THE MONTH OF SEPTEMBER" at bounding box center [355, 258] width 208 height 24
click at [342, 266] on textarea "AN ADVANCE AMOUNT OF 1000 GIVEN TO IMLI FROM THE MONTH OF SEPTEMBER" at bounding box center [355, 258] width 208 height 24
type textarea "AN ADVANCE AMOUNT OF 1000 GIVEN TO IMLI FROM THE MONTH OF SEPTEMBER"
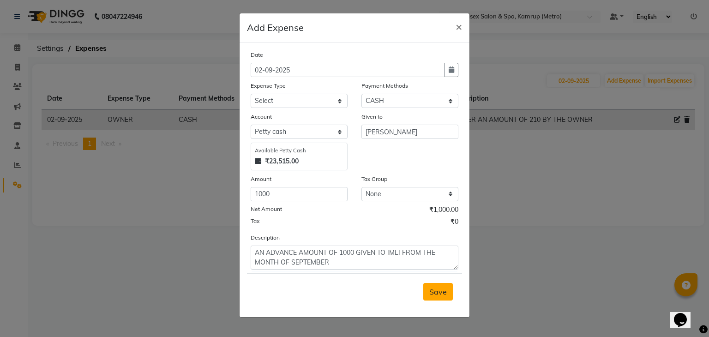
click at [446, 293] on span "Save" at bounding box center [439, 291] width 18 height 9
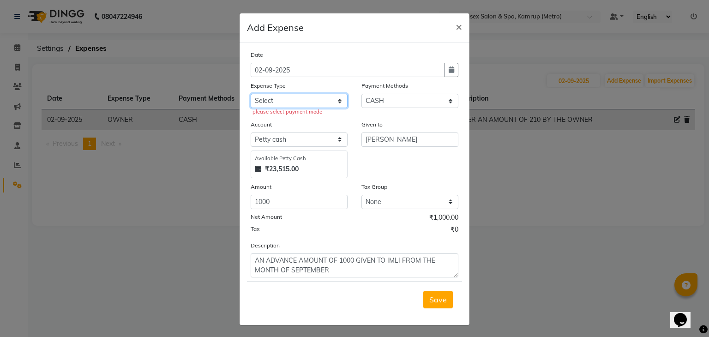
click at [333, 104] on select "Select advance salary BANK DEPOSIT building maintenance Day target DIESEL elect…" at bounding box center [299, 101] width 97 height 14
select select "21441"
click at [251, 95] on select "Select advance salary BANK DEPOSIT building maintenance Day target DIESEL elect…" at bounding box center [299, 101] width 97 height 14
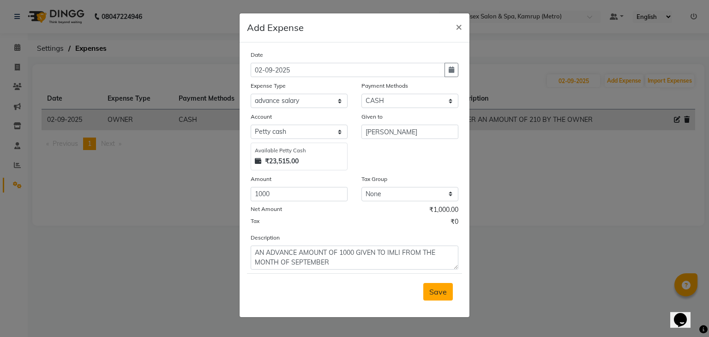
click at [443, 292] on span "Save" at bounding box center [439, 291] width 18 height 9
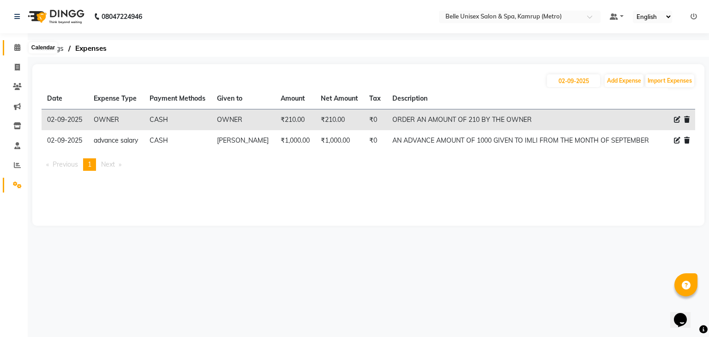
click at [14, 49] on icon at bounding box center [17, 47] width 6 height 7
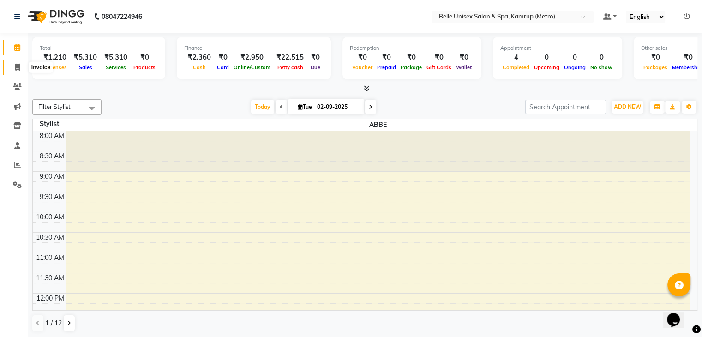
click at [16, 69] on icon at bounding box center [17, 67] width 5 height 7
select select "service"
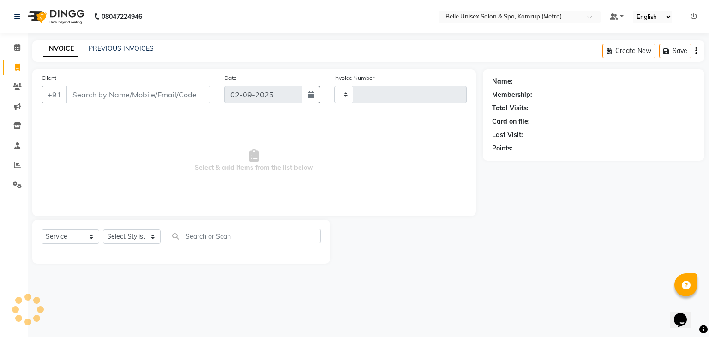
type input "1102"
select select "7291"
click at [19, 49] on icon at bounding box center [17, 47] width 6 height 7
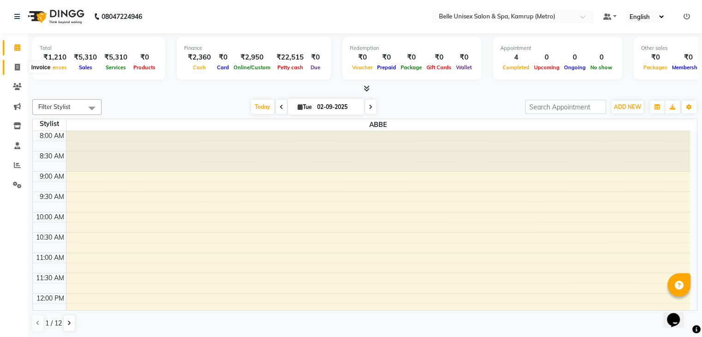
click at [18, 65] on icon at bounding box center [17, 67] width 5 height 7
select select "service"
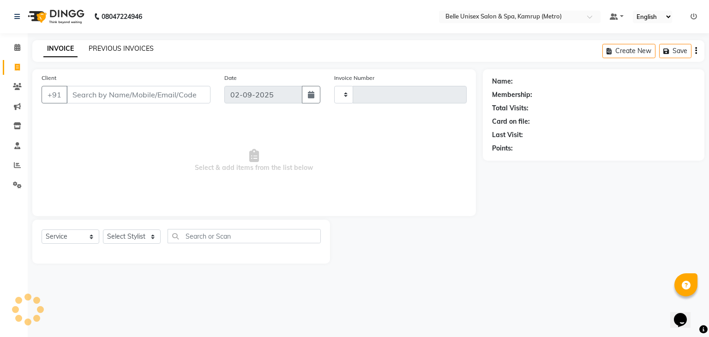
type input "1102"
select select "7291"
click at [113, 52] on link "PREVIOUS INVOICES" at bounding box center [121, 48] width 65 height 8
